Goal: Book appointment/travel/reservation

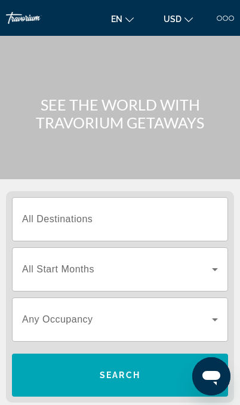
click at [191, 219] on input "Destination All Destinations" at bounding box center [120, 220] width 196 height 14
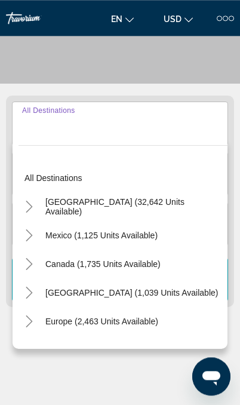
scroll to position [149, 0]
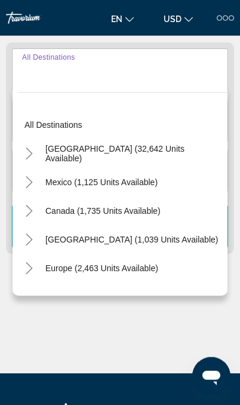
click at [156, 323] on div "Main content" at bounding box center [120, 329] width 228 height 90
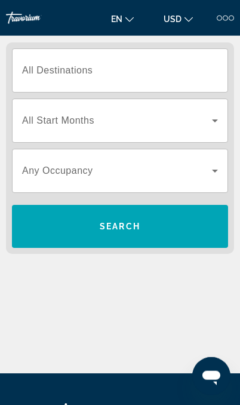
click at [201, 118] on span "Search widget" at bounding box center [117, 121] width 190 height 14
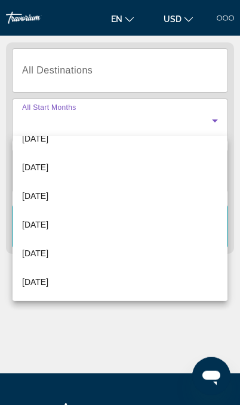
scroll to position [247, 0]
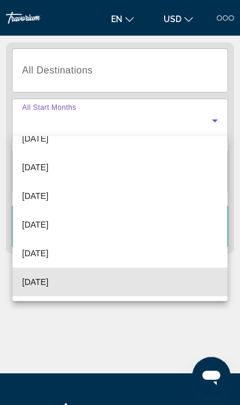
click at [144, 286] on mat-option "[DATE]" at bounding box center [120, 282] width 215 height 29
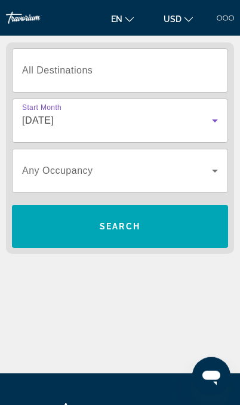
click at [187, 177] on span "Search widget" at bounding box center [117, 171] width 190 height 14
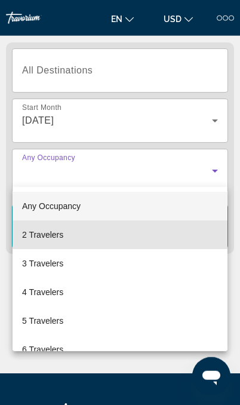
click at [152, 234] on mat-option "2 Travelers" at bounding box center [120, 234] width 215 height 29
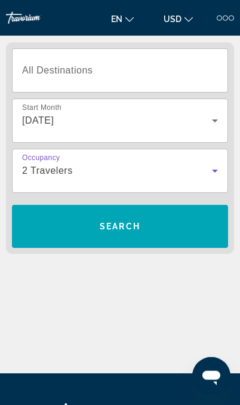
click at [201, 171] on div "2 Travelers" at bounding box center [117, 171] width 190 height 14
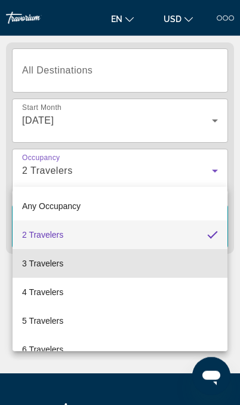
click at [158, 256] on mat-option "3 Travelers" at bounding box center [120, 263] width 215 height 29
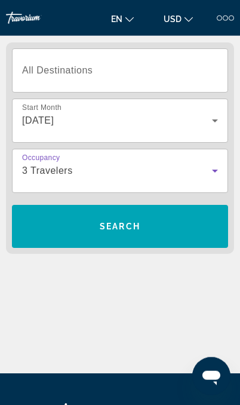
click at [188, 232] on span "Search widget" at bounding box center [120, 226] width 216 height 29
